Goal: Information Seeking & Learning: Learn about a topic

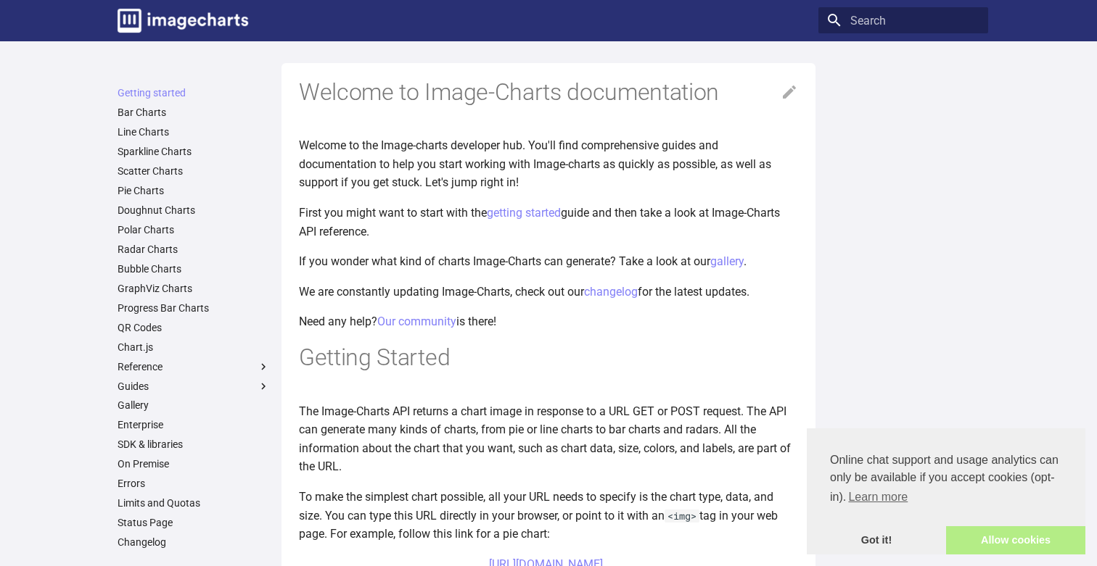
click at [983, 540] on link "Allow cookies" at bounding box center [1015, 541] width 139 height 29
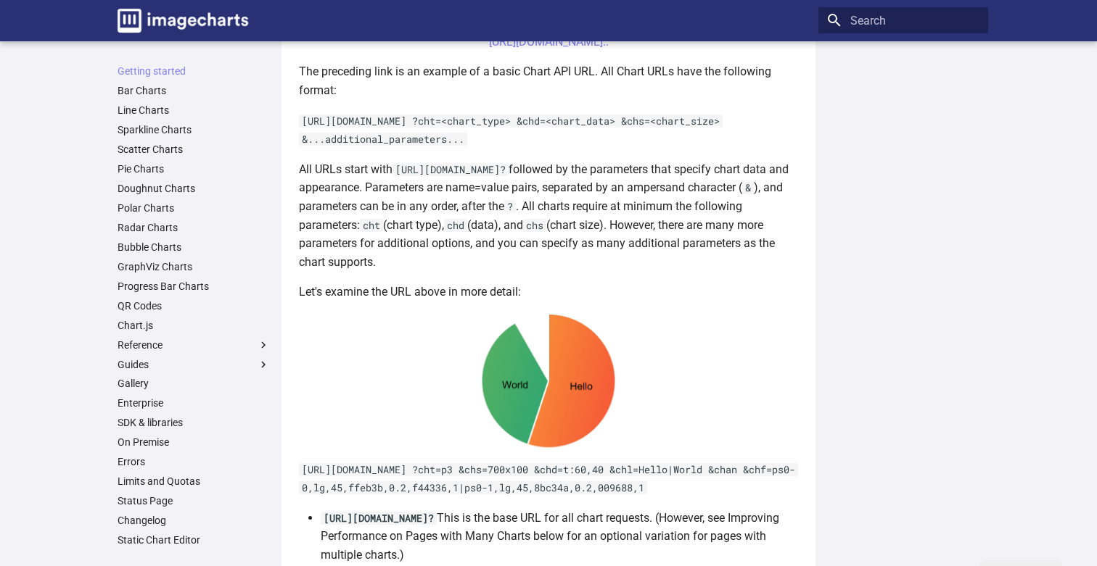
scroll to position [533, 0]
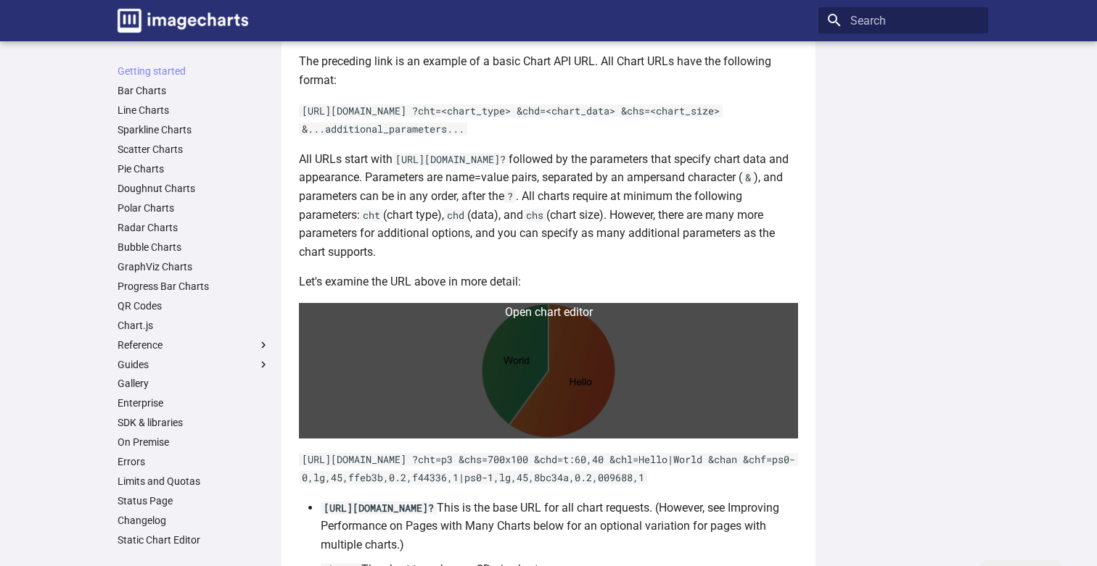
click at [529, 374] on link at bounding box center [548, 371] width 499 height 136
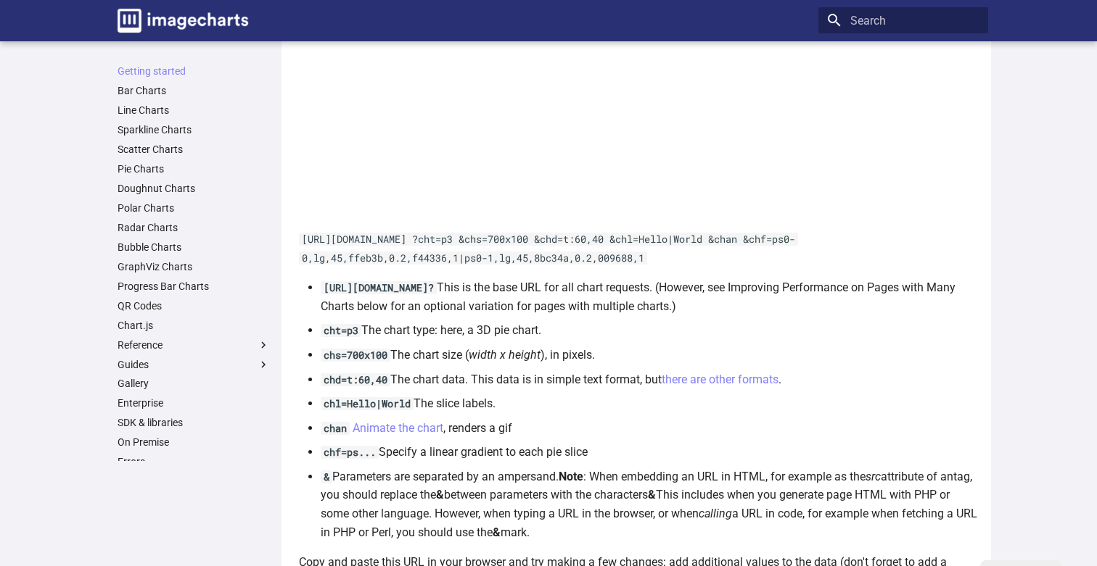
scroll to position [999, 0]
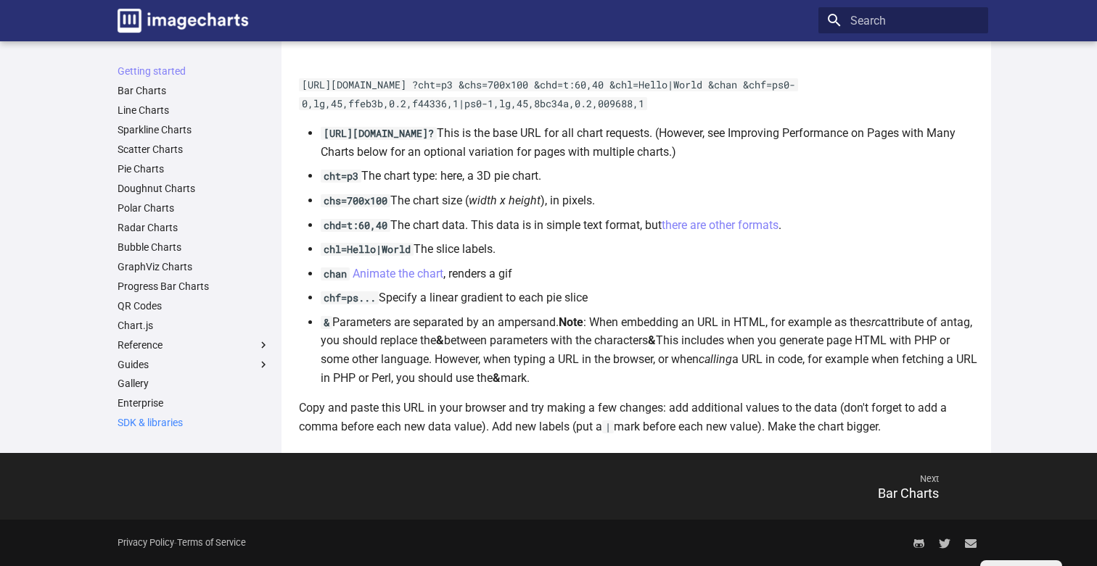
click at [149, 421] on link "SDK & libraries" at bounding box center [194, 422] width 152 height 13
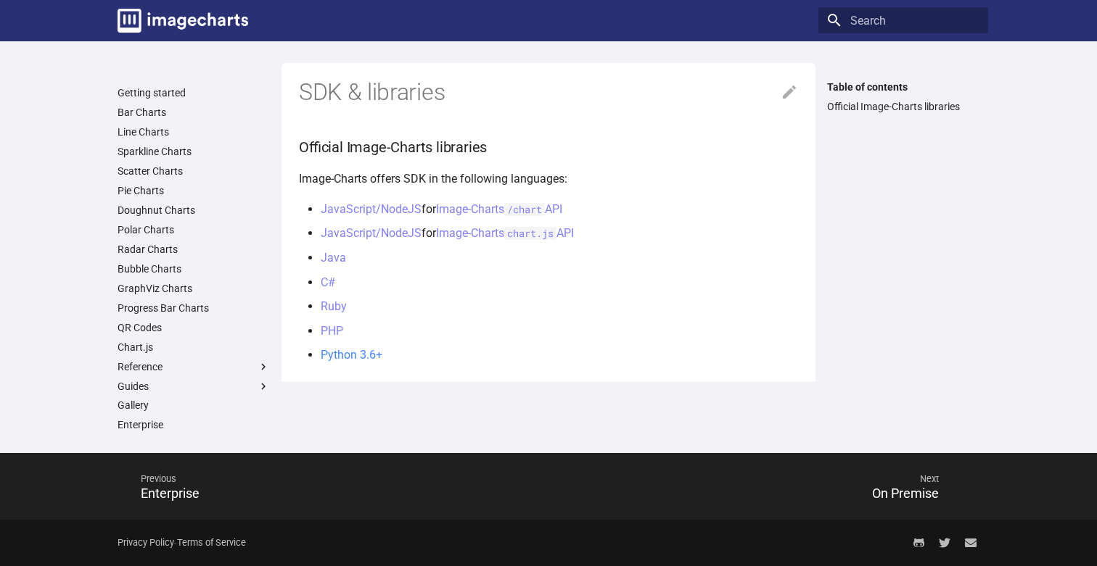
click at [346, 354] on link "Python 3.6+" at bounding box center [352, 355] width 62 height 14
click at [131, 94] on link "Getting started" at bounding box center [194, 92] width 152 height 13
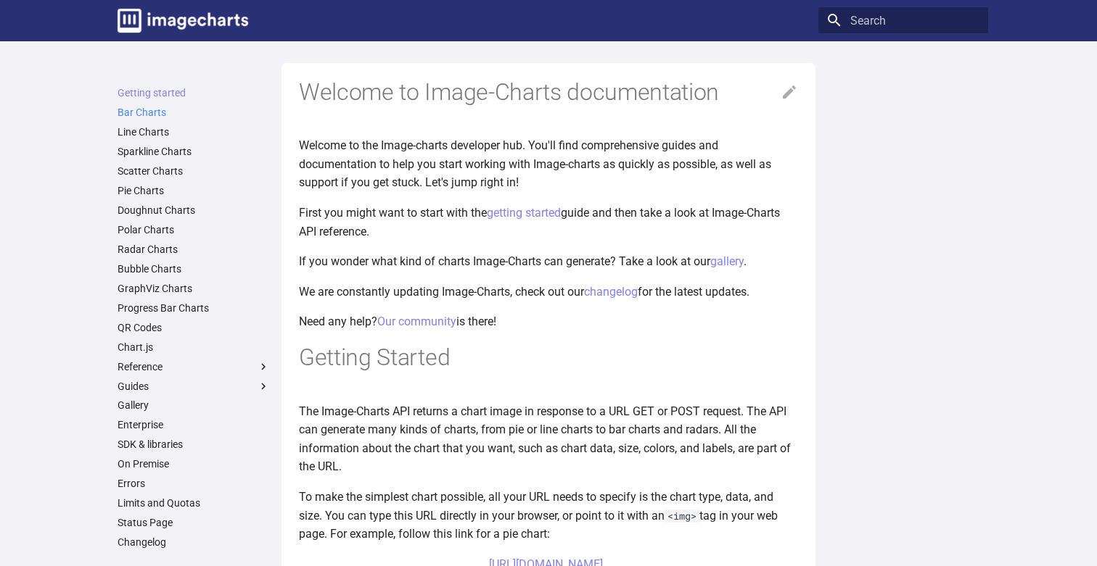
click at [136, 108] on link "Bar Charts" at bounding box center [194, 112] width 152 height 13
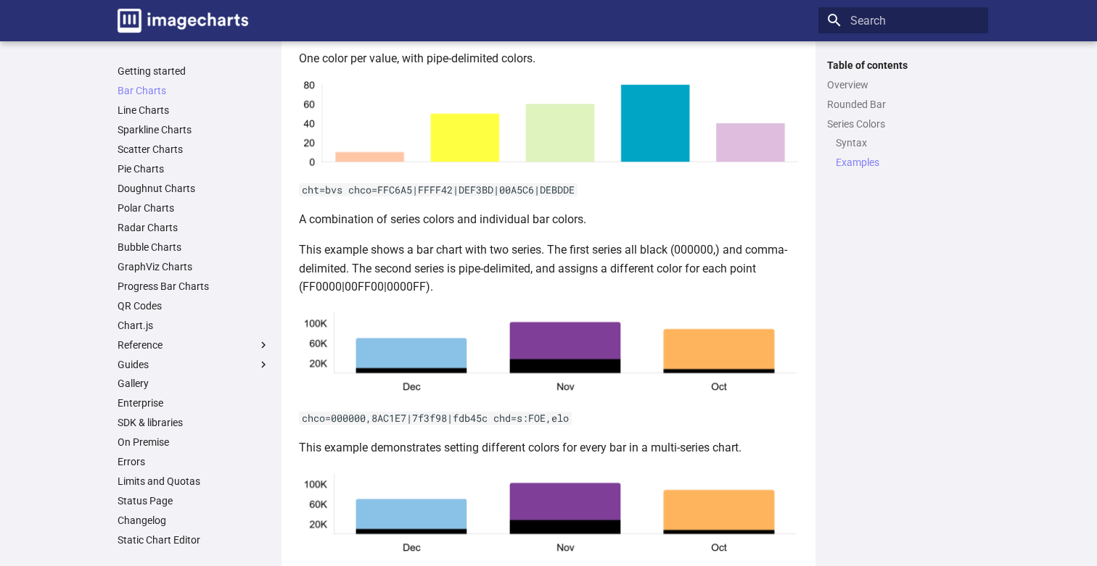
scroll to position [2835, 0]
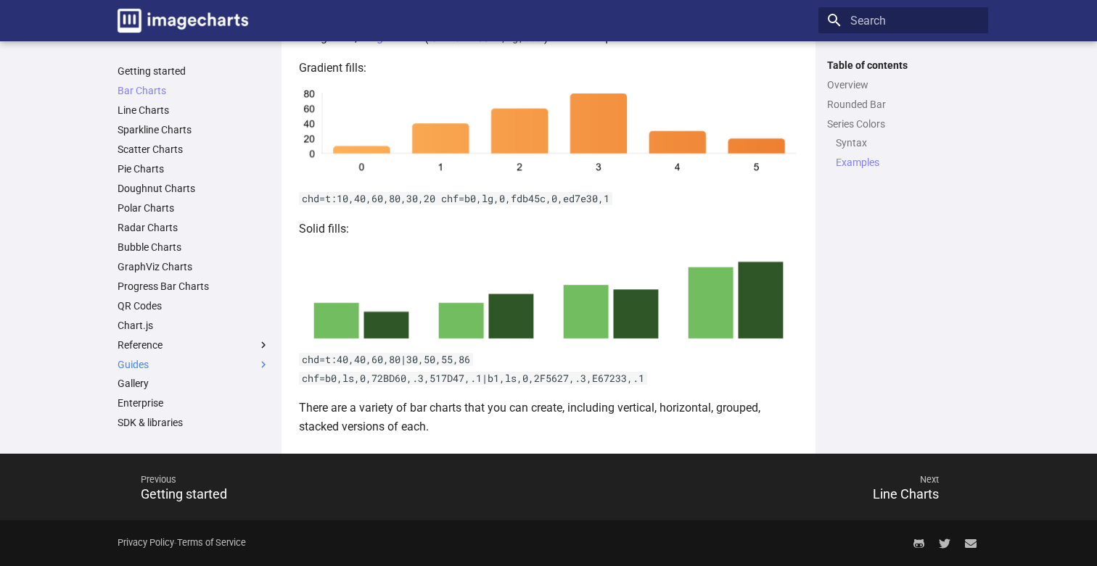
click at [139, 363] on label "Guides" at bounding box center [194, 364] width 152 height 13
click at [0, 0] on input "Guides" at bounding box center [0, 0] width 0 height 0
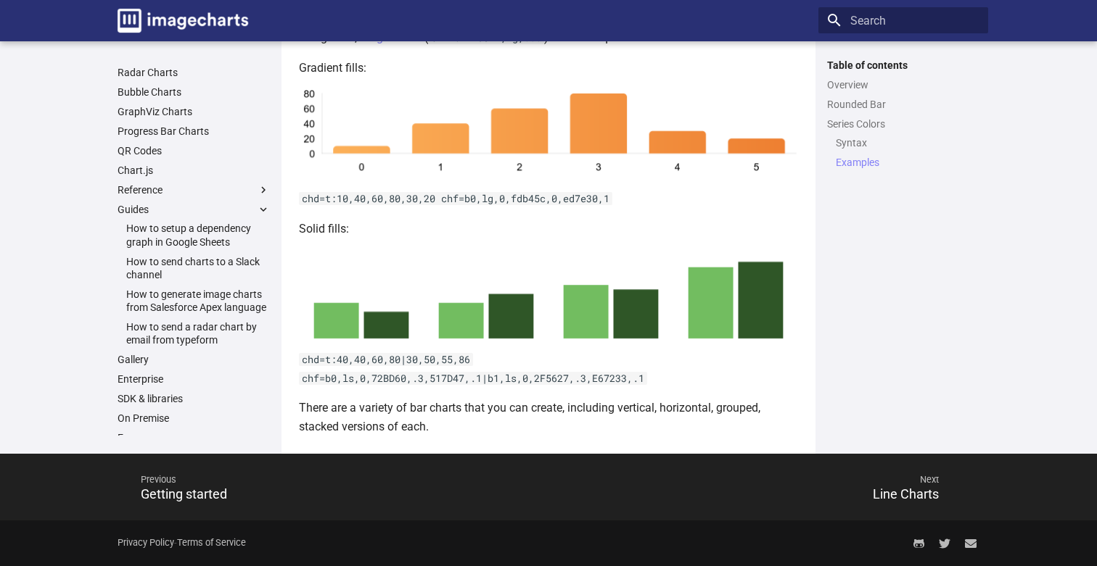
scroll to position [159, 0]
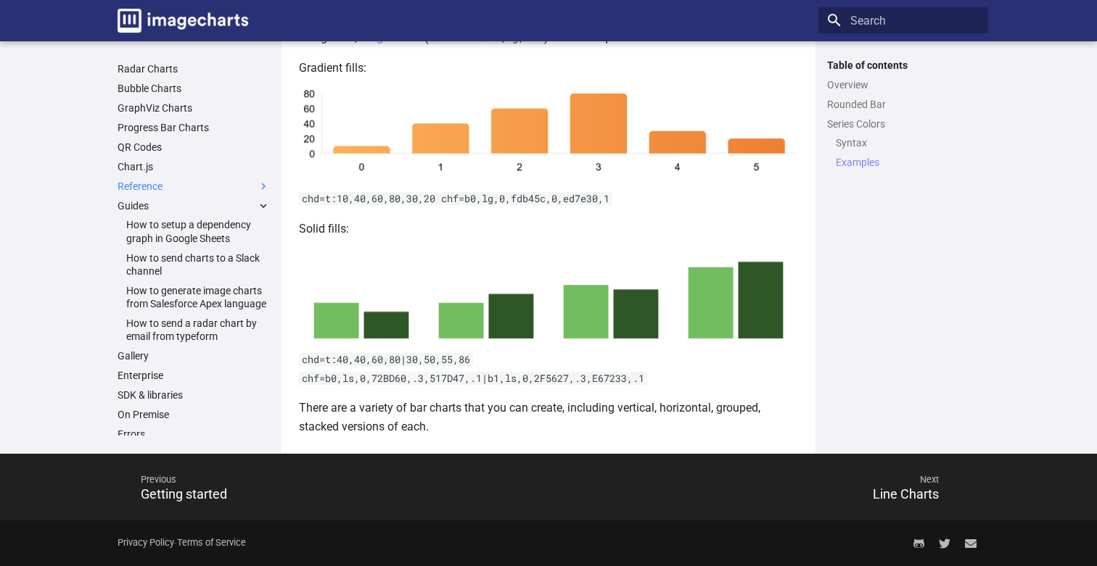
click at [139, 189] on label "Reference" at bounding box center [194, 186] width 152 height 13
click at [0, 0] on input "Reference" at bounding box center [0, 0] width 0 height 0
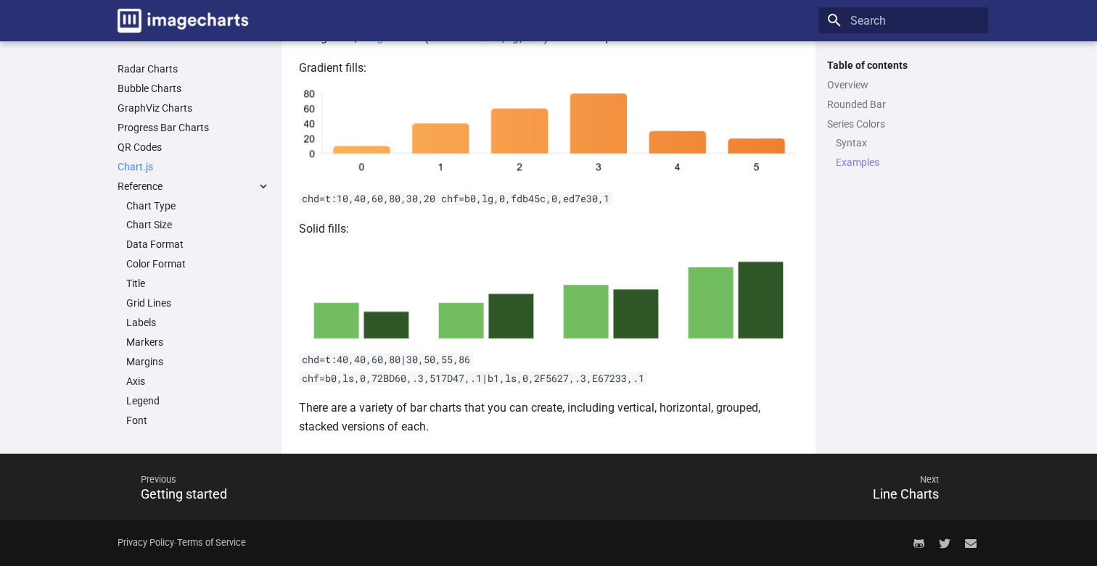
click at [132, 160] on link "Chart.js" at bounding box center [194, 166] width 152 height 13
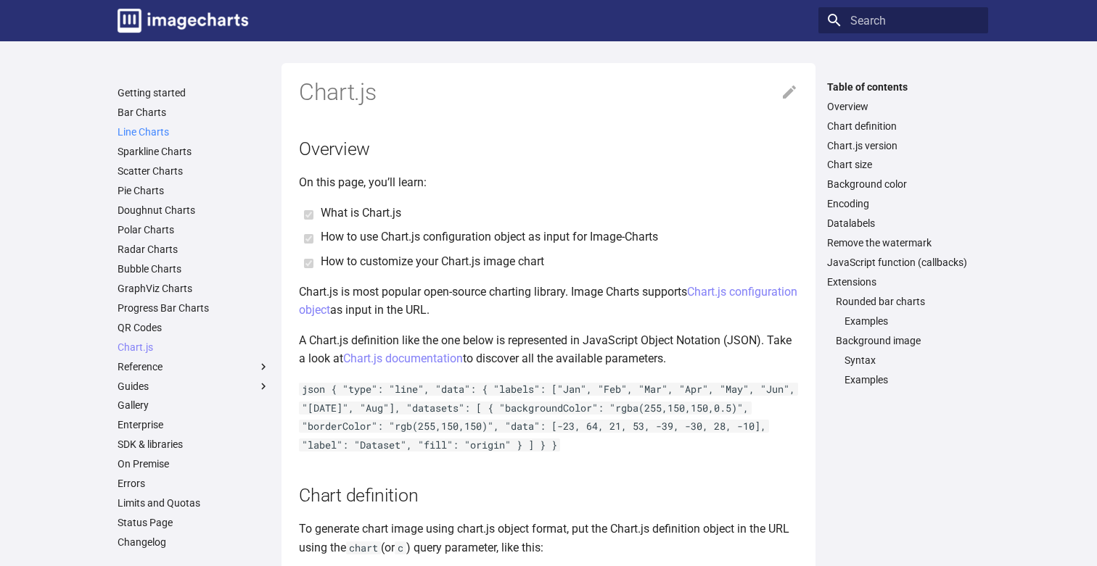
click at [143, 128] on link "Line Charts" at bounding box center [194, 131] width 152 height 13
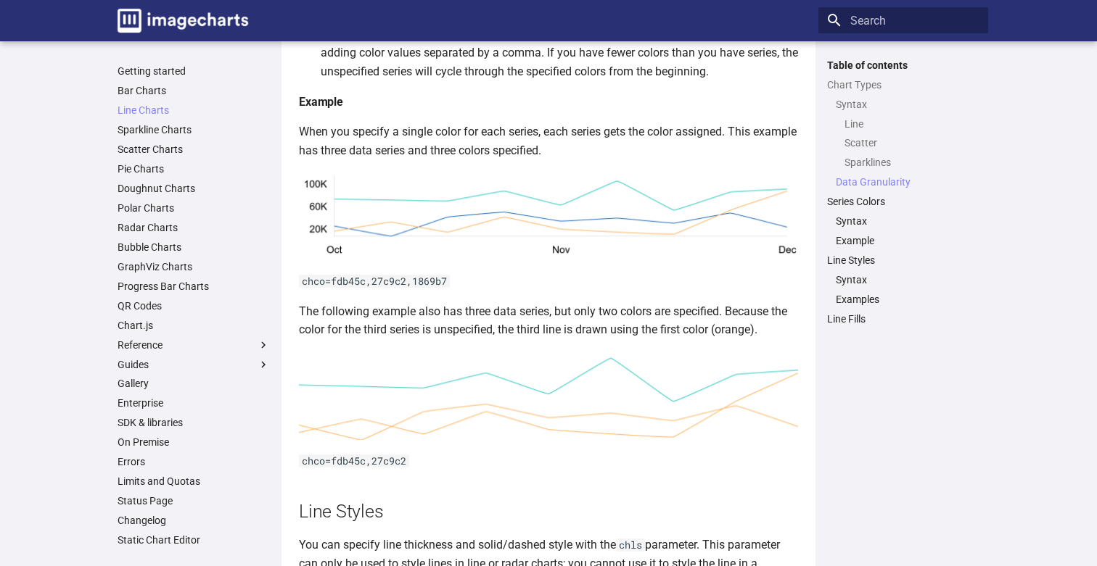
scroll to position [2880, 0]
